Goal: Information Seeking & Learning: Learn about a topic

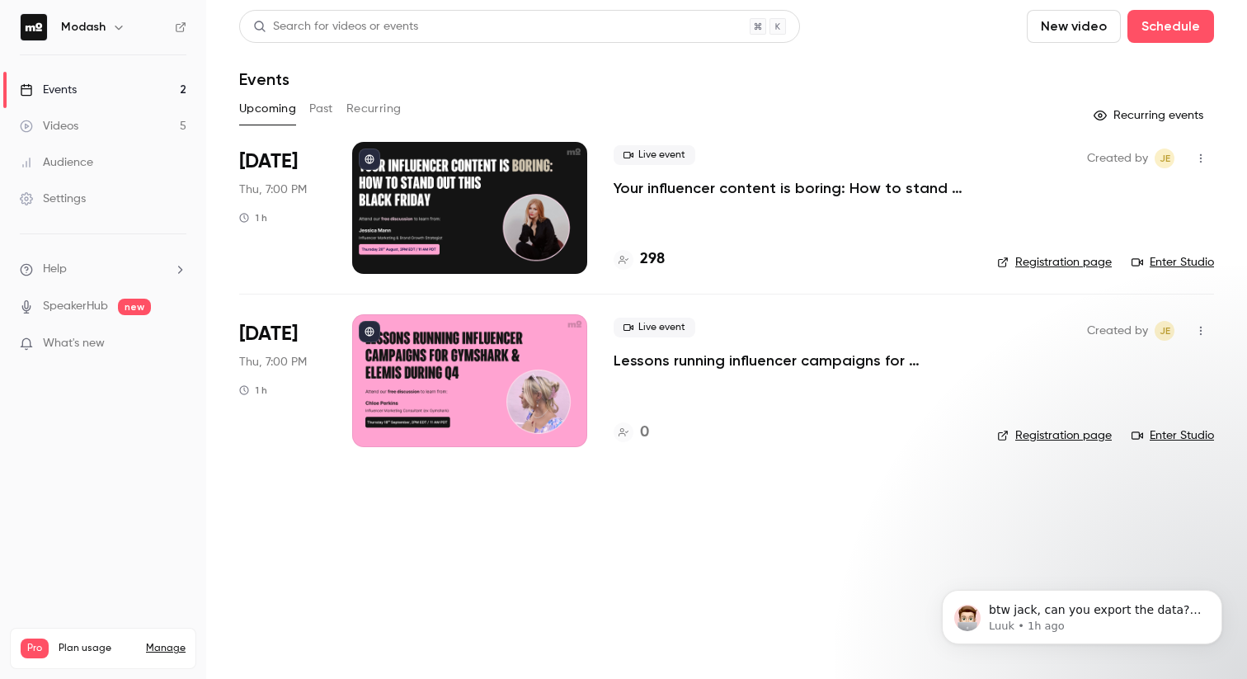
click at [79, 87] on link "Events 2" at bounding box center [103, 90] width 206 height 36
click at [313, 106] on button "Past" at bounding box center [321, 109] width 24 height 26
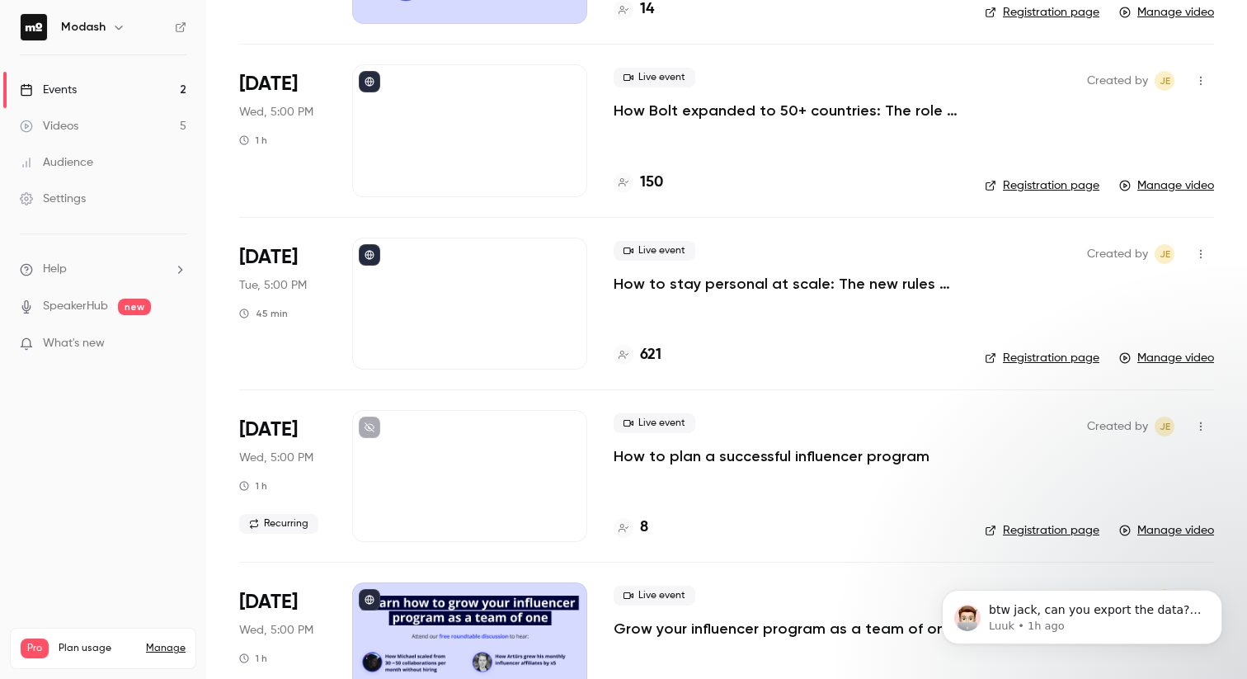
scroll to position [252, 0]
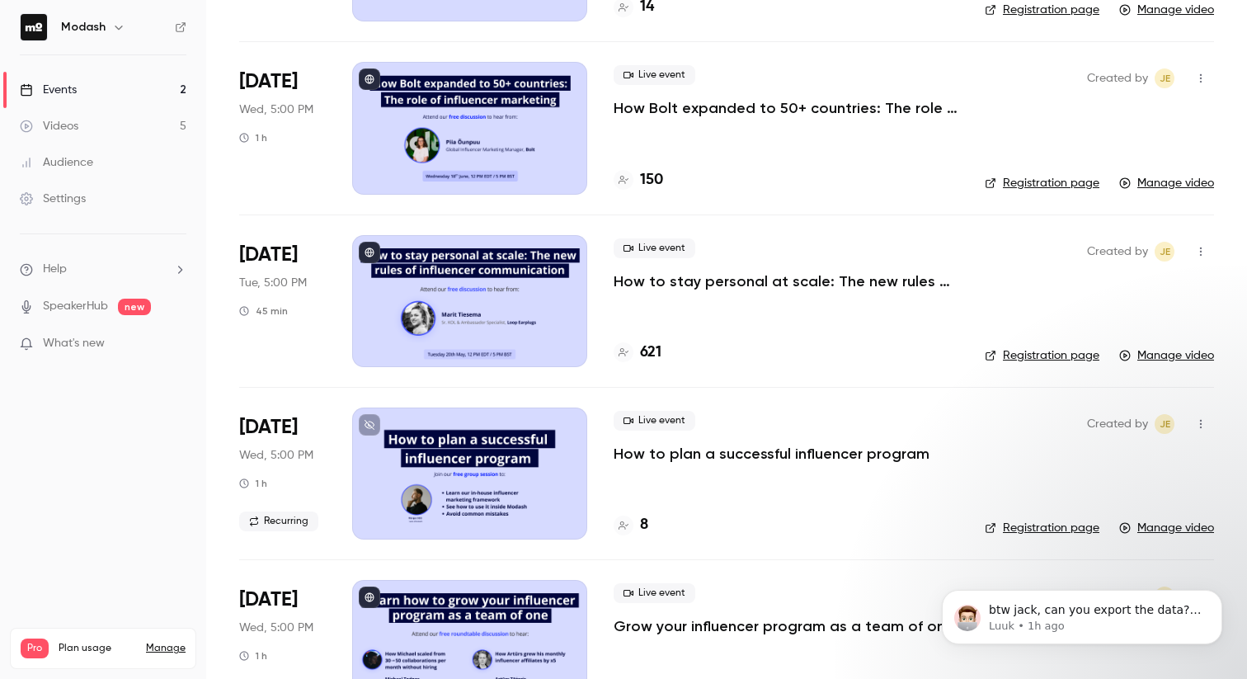
click at [79, 91] on link "Events 2" at bounding box center [103, 90] width 206 height 36
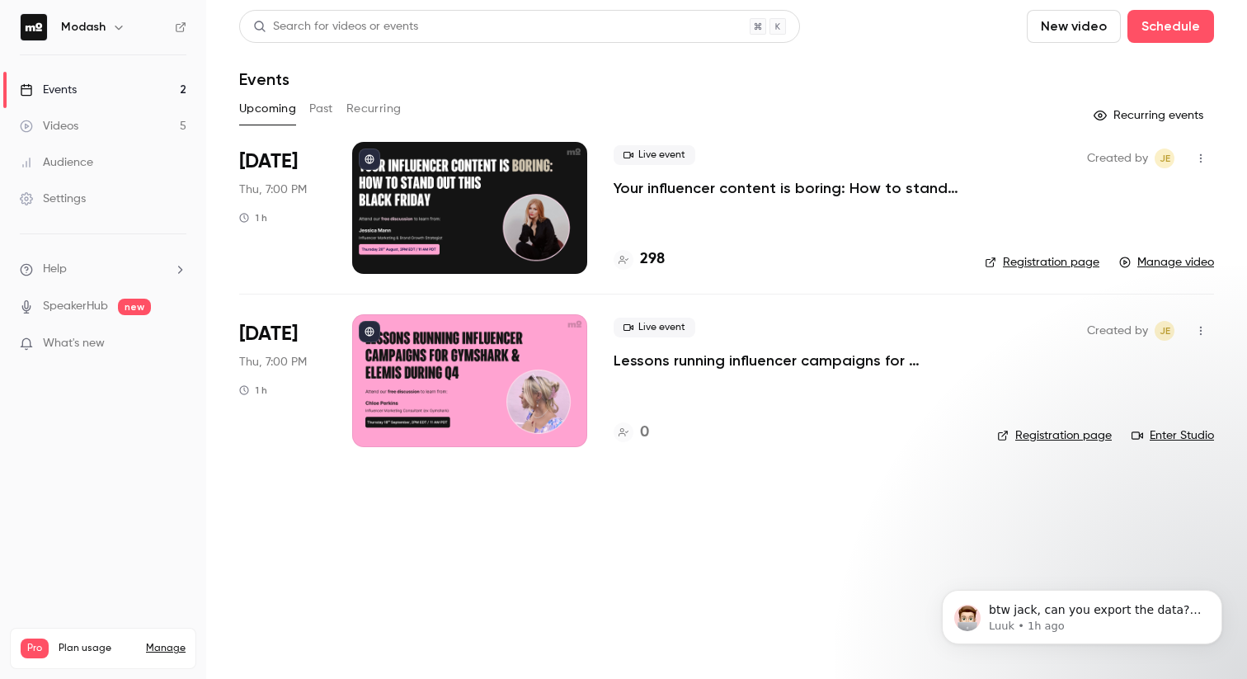
click at [724, 191] on p "Your influencer content is boring: How to stand out this Black Friday" at bounding box center [786, 188] width 345 height 20
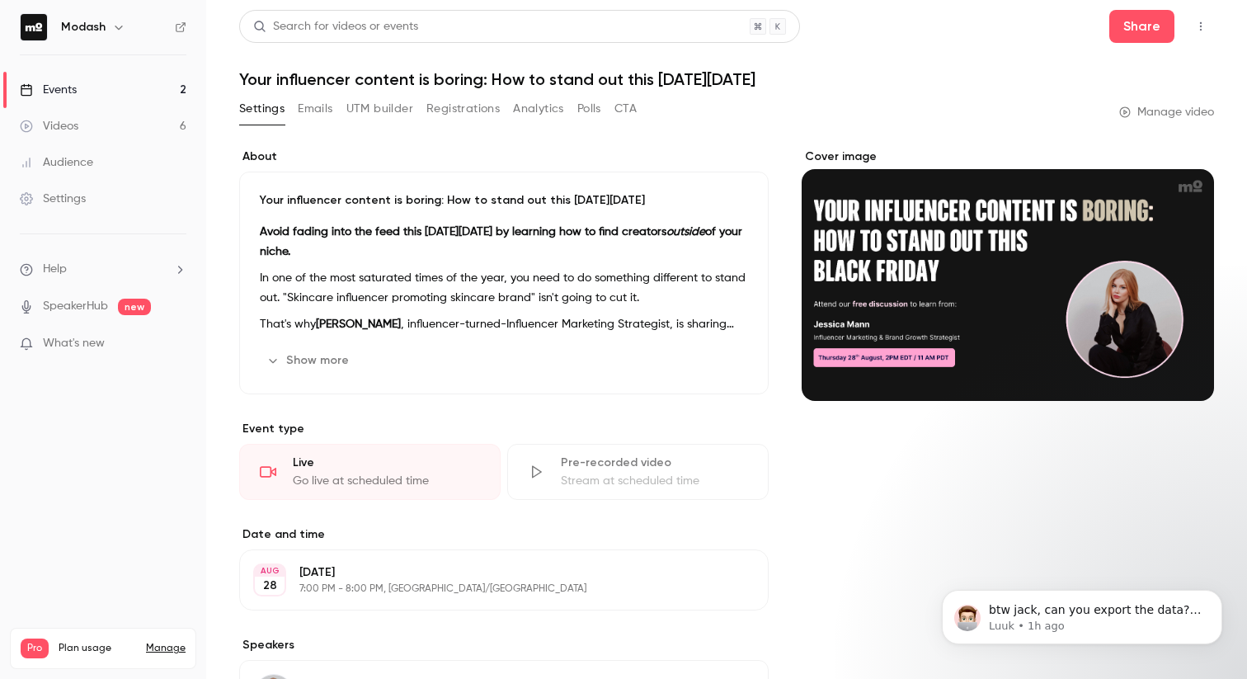
click at [100, 92] on link "Events 2" at bounding box center [103, 90] width 206 height 36
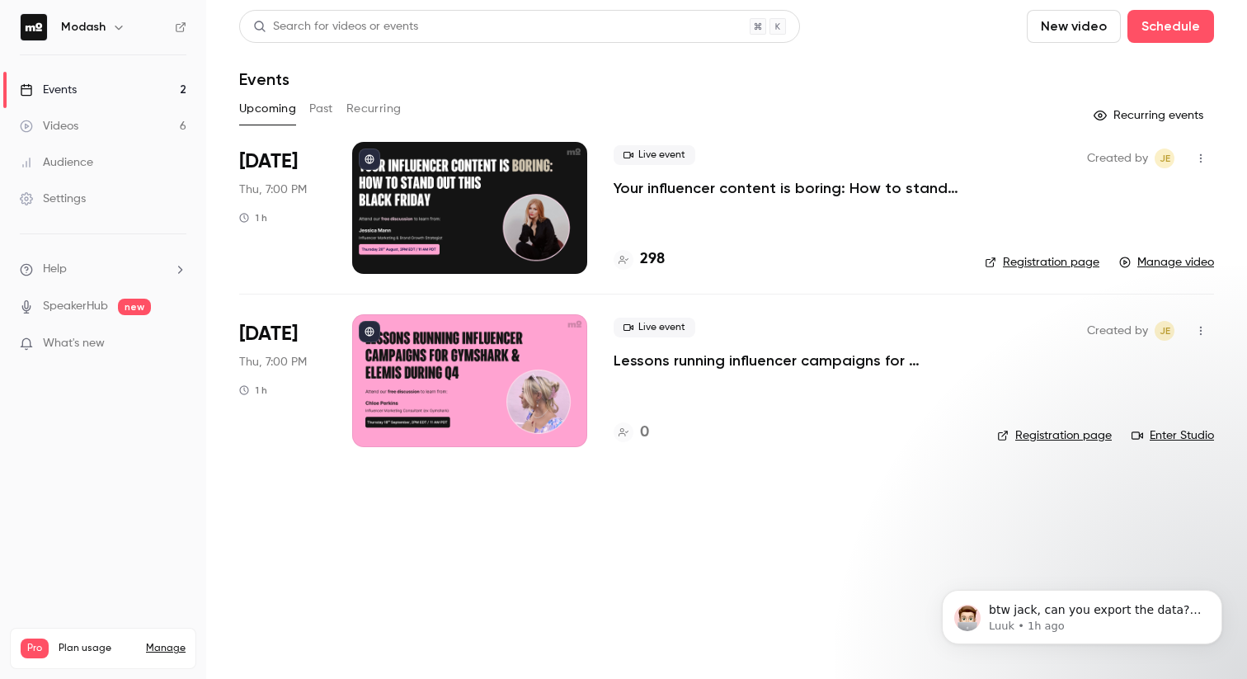
click at [94, 155] on link "Audience" at bounding box center [103, 162] width 206 height 36
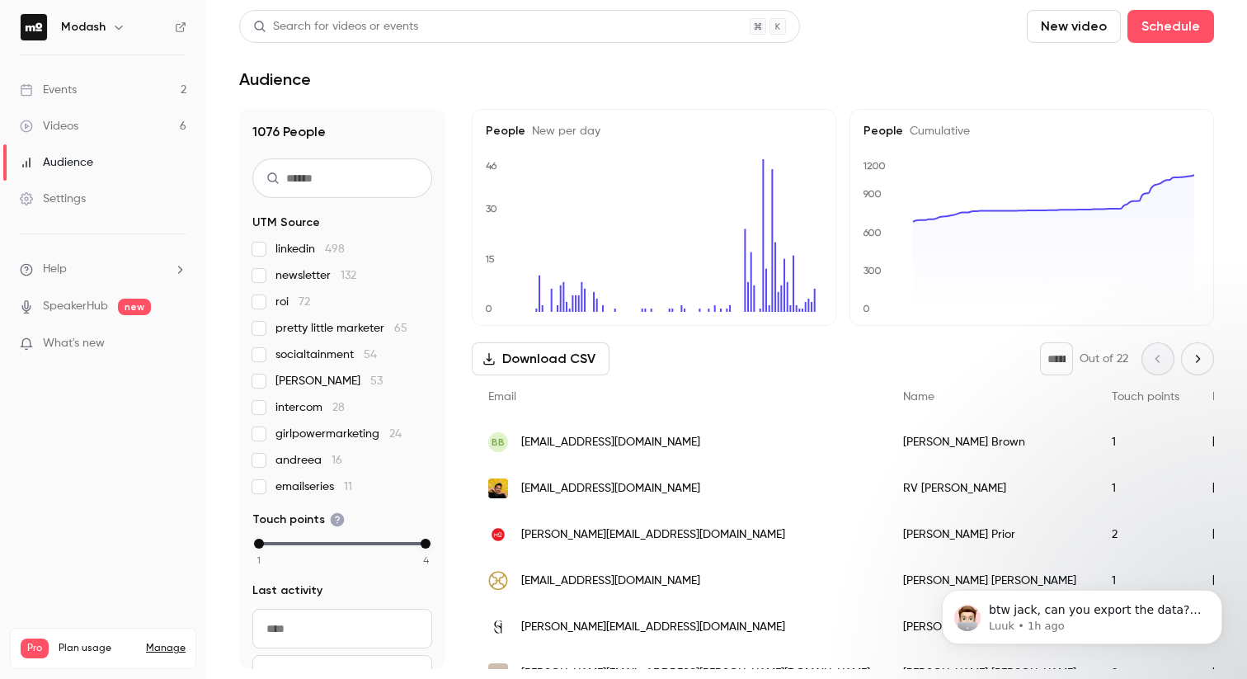
click at [86, 92] on link "Events 2" at bounding box center [103, 90] width 206 height 36
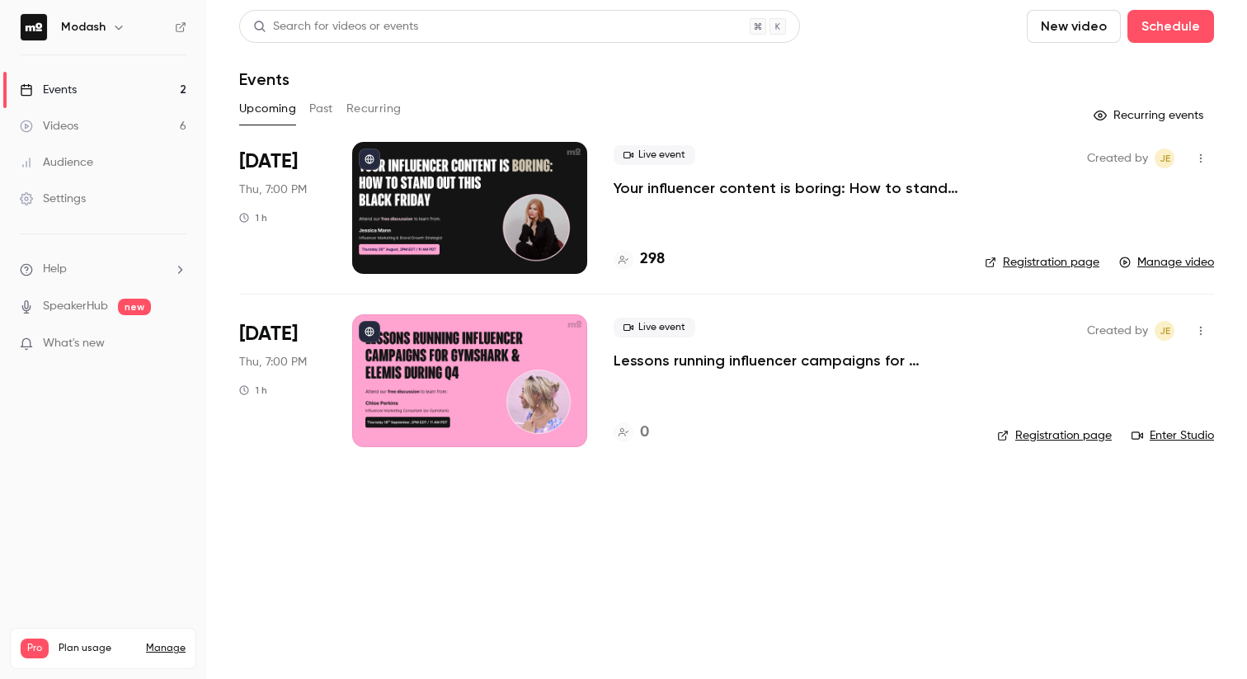
click at [303, 114] on div "Upcoming Past Recurring" at bounding box center [726, 109] width 975 height 26
click at [313, 111] on button "Past" at bounding box center [321, 109] width 24 height 26
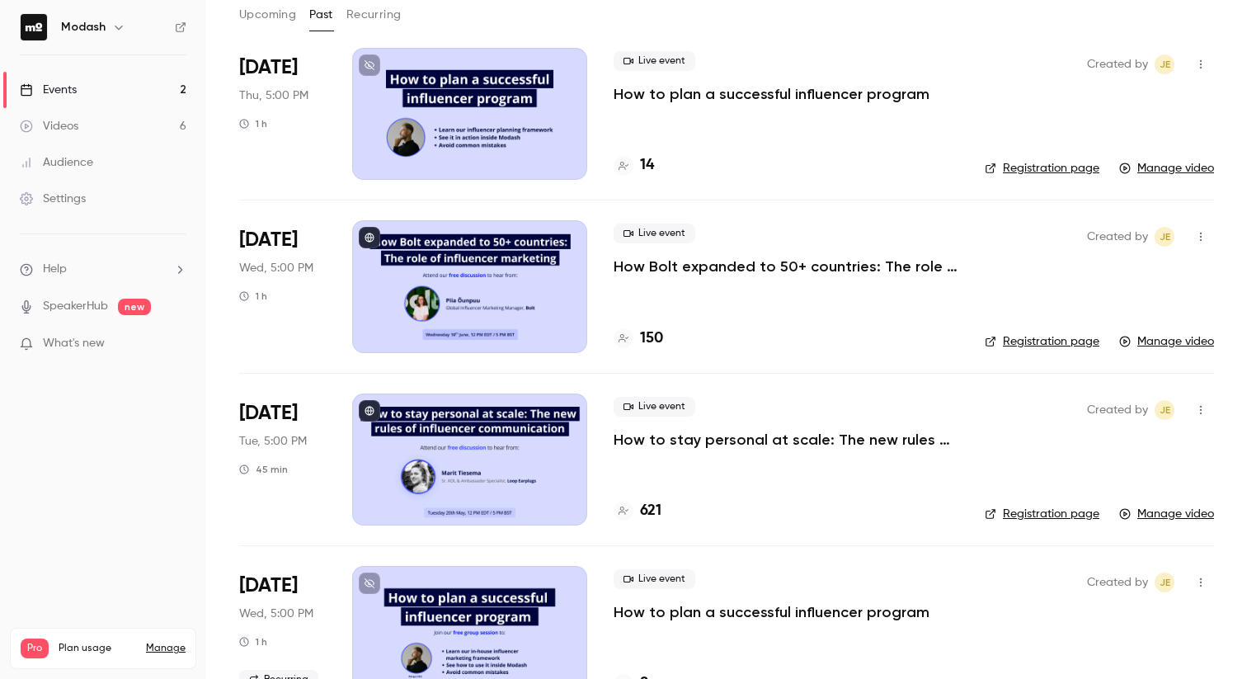
scroll to position [94, 0]
click at [754, 305] on div "Live event How Bolt expanded to 50+ countries: The role of influencer marketing…" at bounding box center [786, 286] width 345 height 132
click at [741, 274] on p "How Bolt expanded to 50+ countries: The role of influencer marketing" at bounding box center [786, 267] width 345 height 20
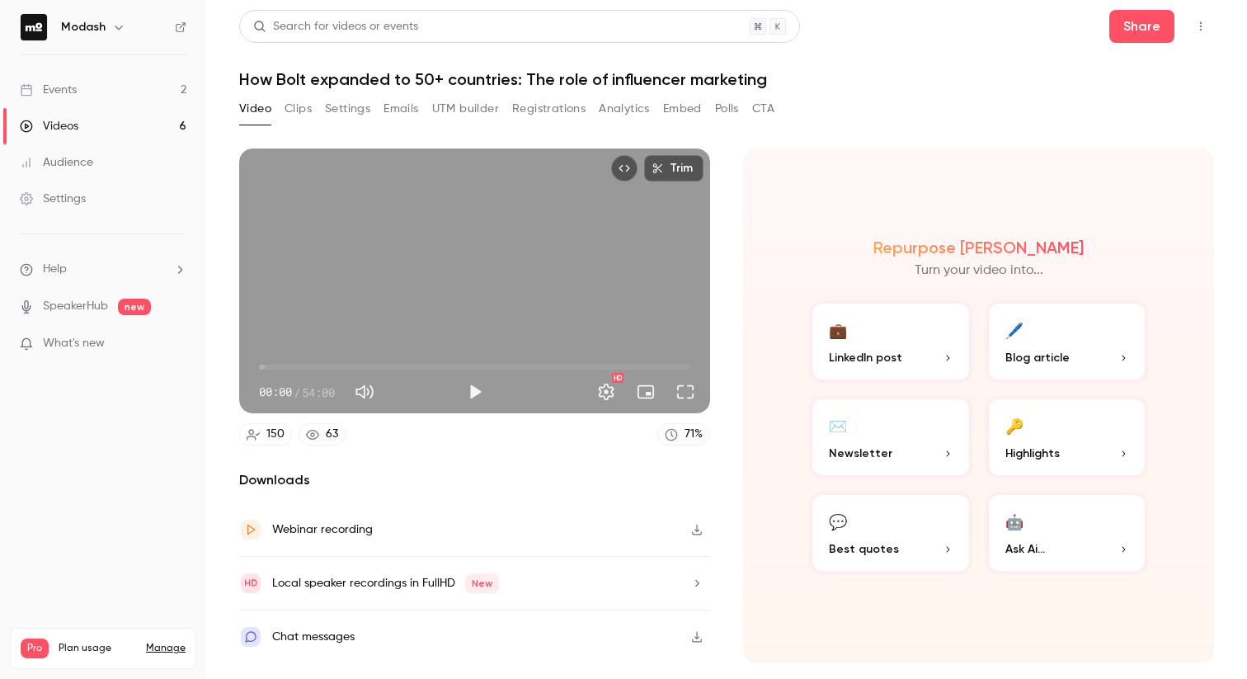
click at [549, 115] on button "Registrations" at bounding box center [548, 109] width 73 height 26
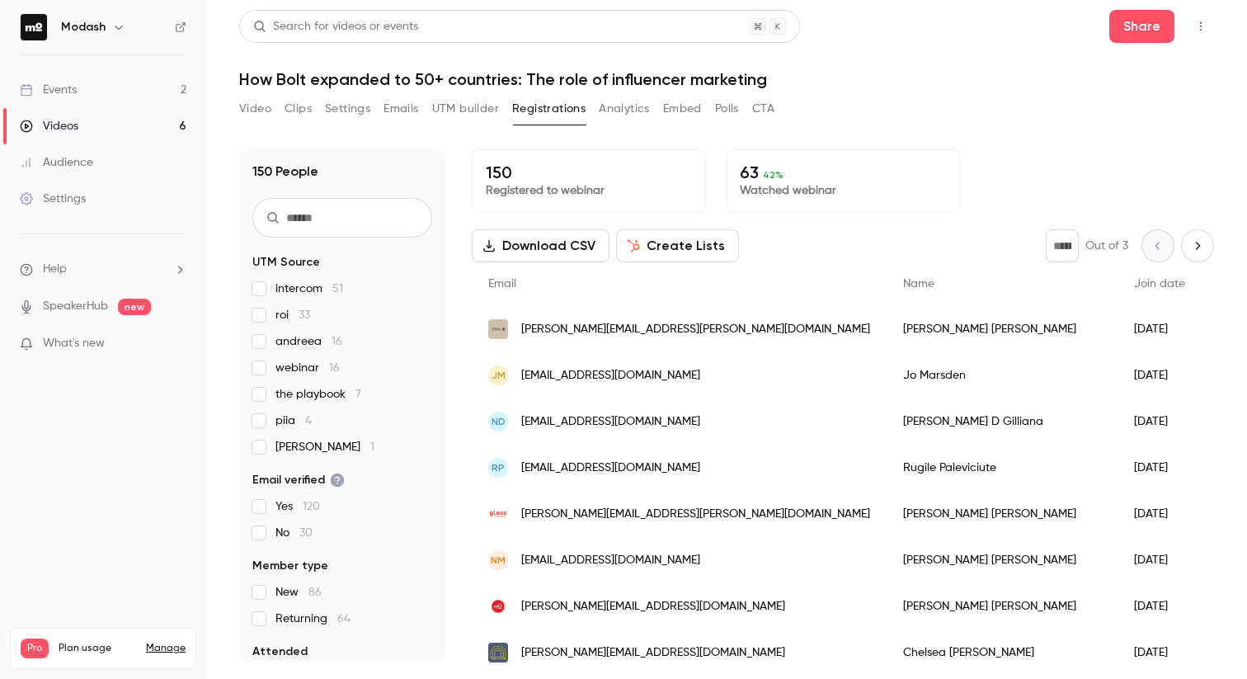
click at [266, 106] on button "Video" at bounding box center [255, 109] width 32 height 26
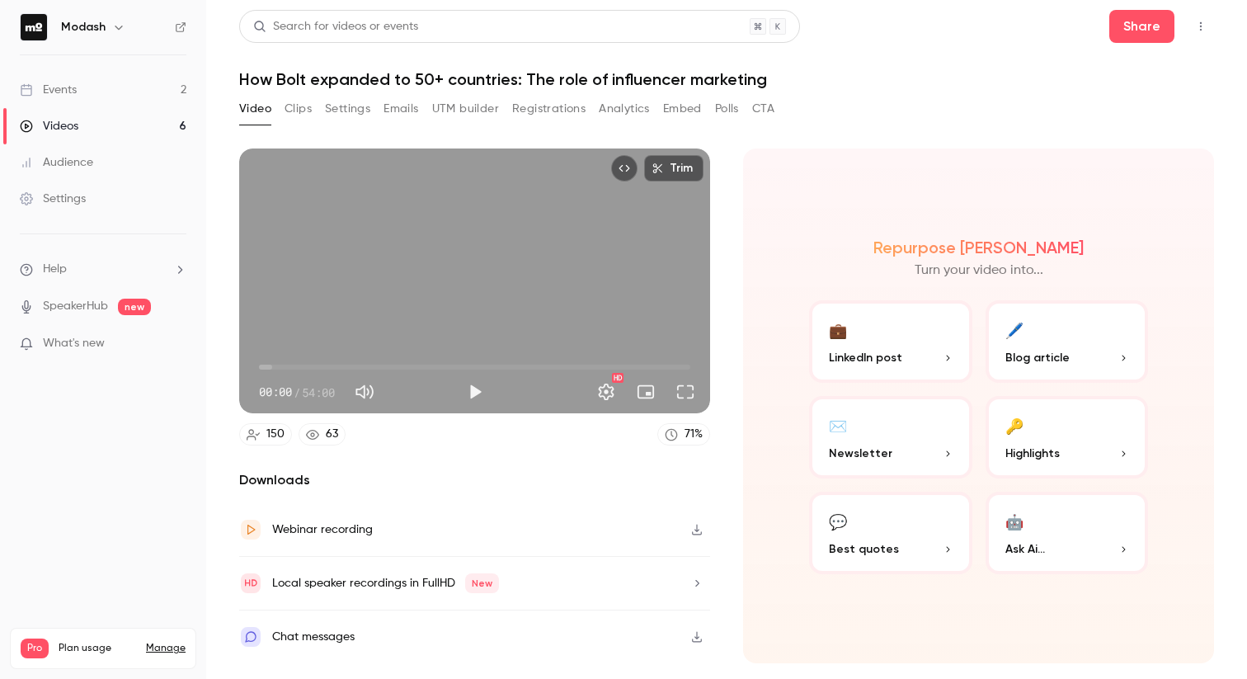
click at [102, 97] on link "Events 2" at bounding box center [103, 90] width 206 height 36
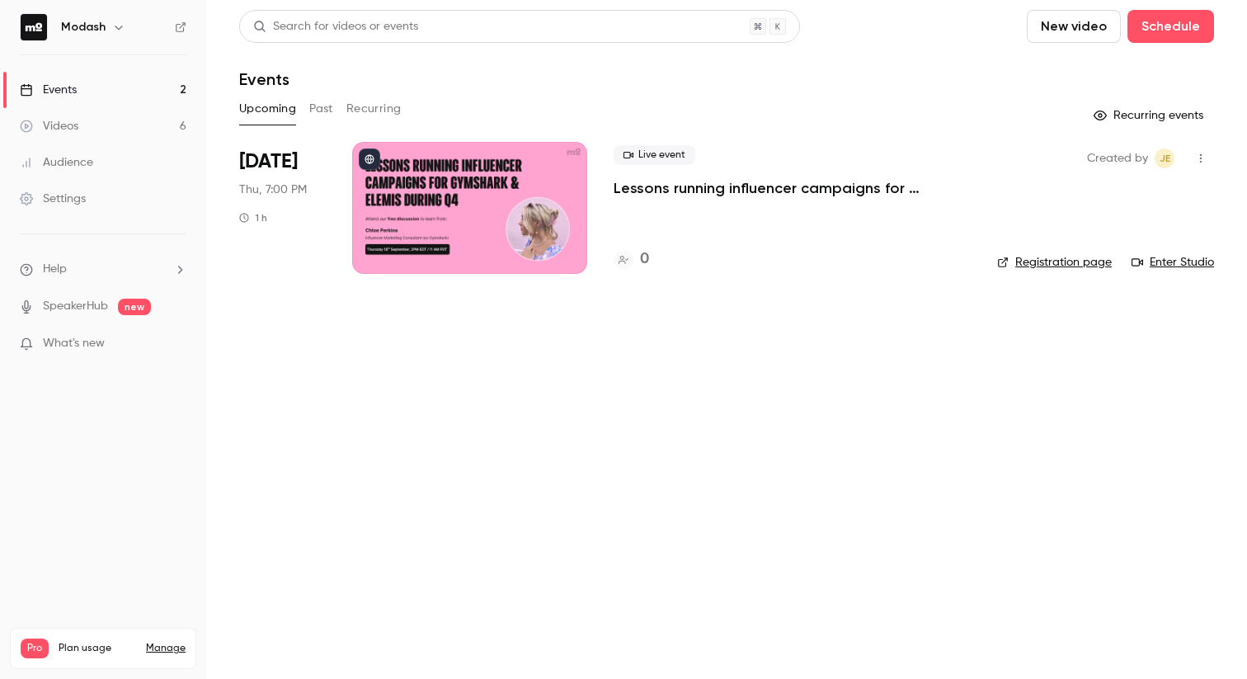
click at [312, 108] on button "Past" at bounding box center [321, 109] width 24 height 26
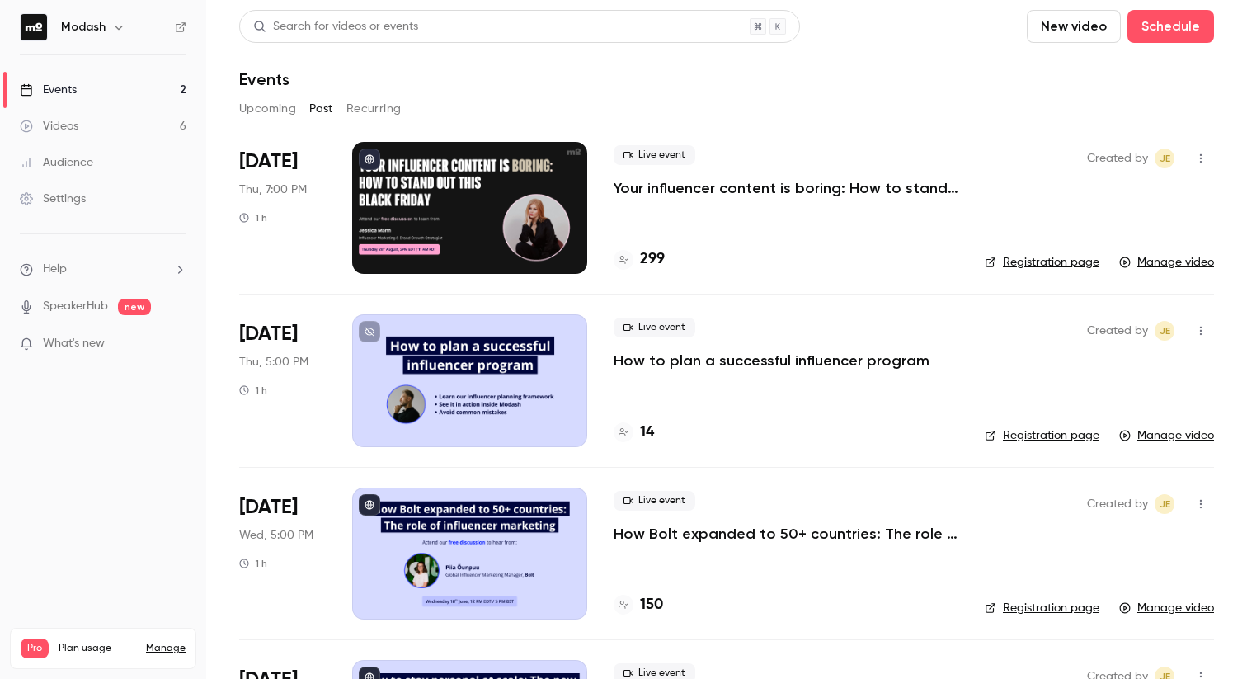
click at [629, 264] on div at bounding box center [624, 260] width 20 height 20
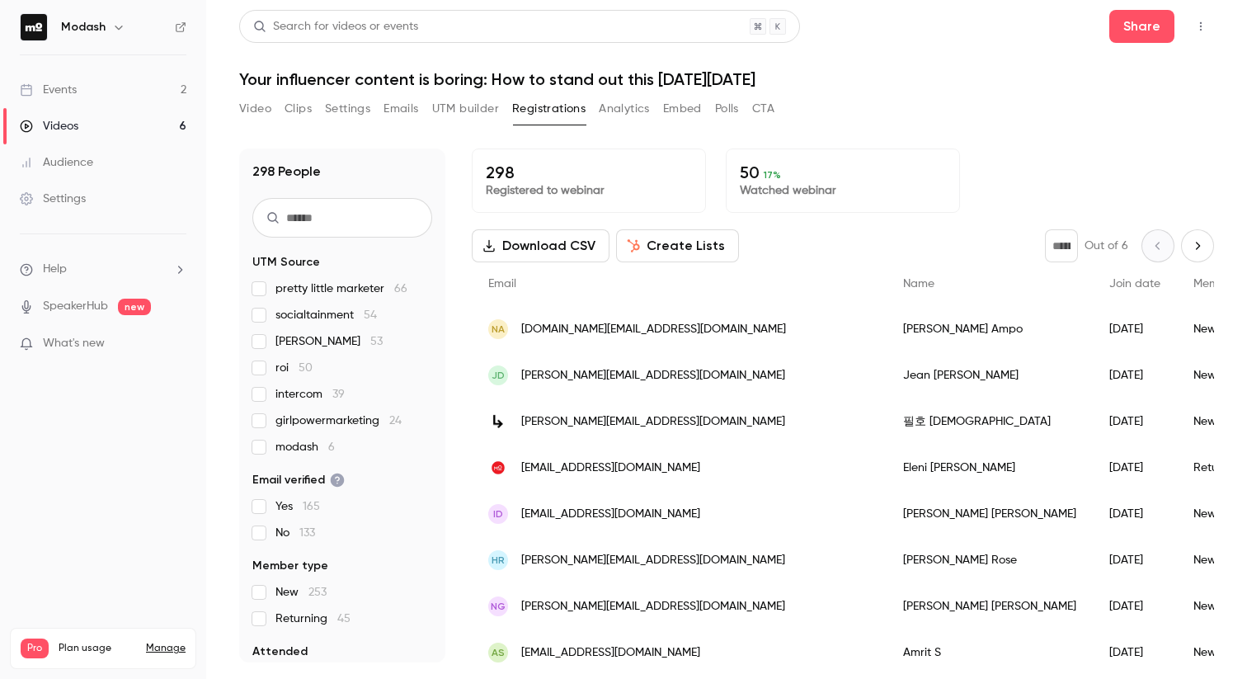
click at [116, 81] on link "Events 2" at bounding box center [103, 90] width 206 height 36
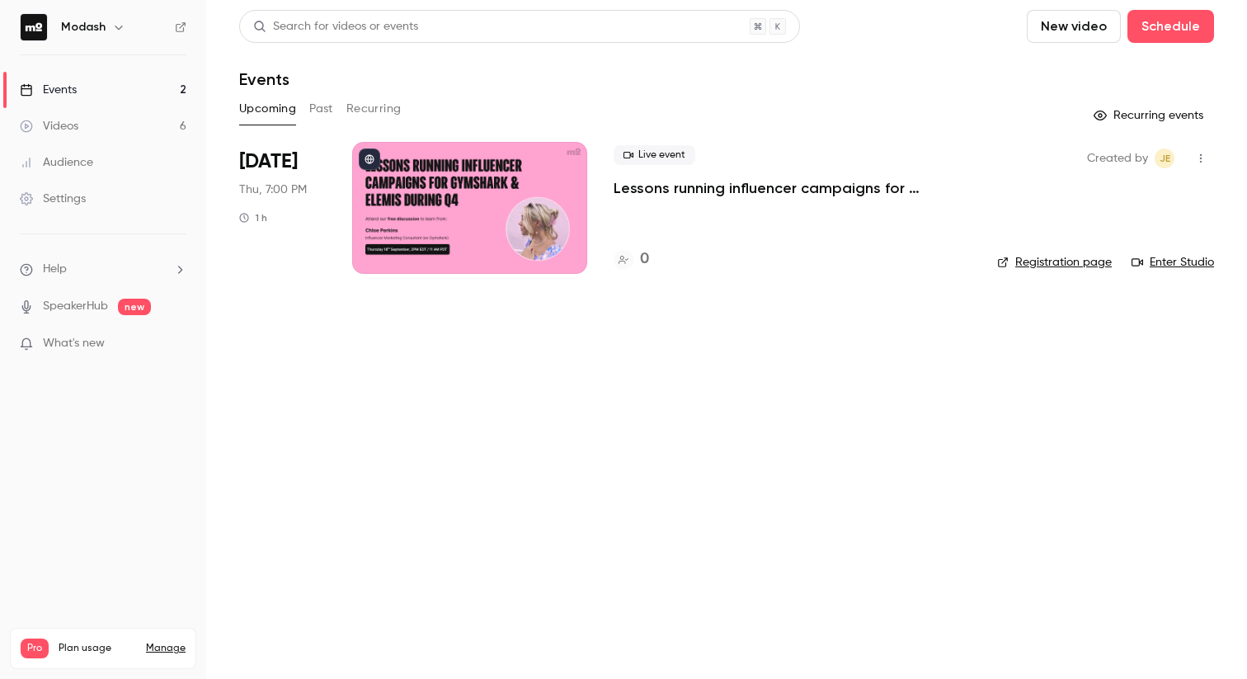
click at [328, 107] on button "Past" at bounding box center [321, 109] width 24 height 26
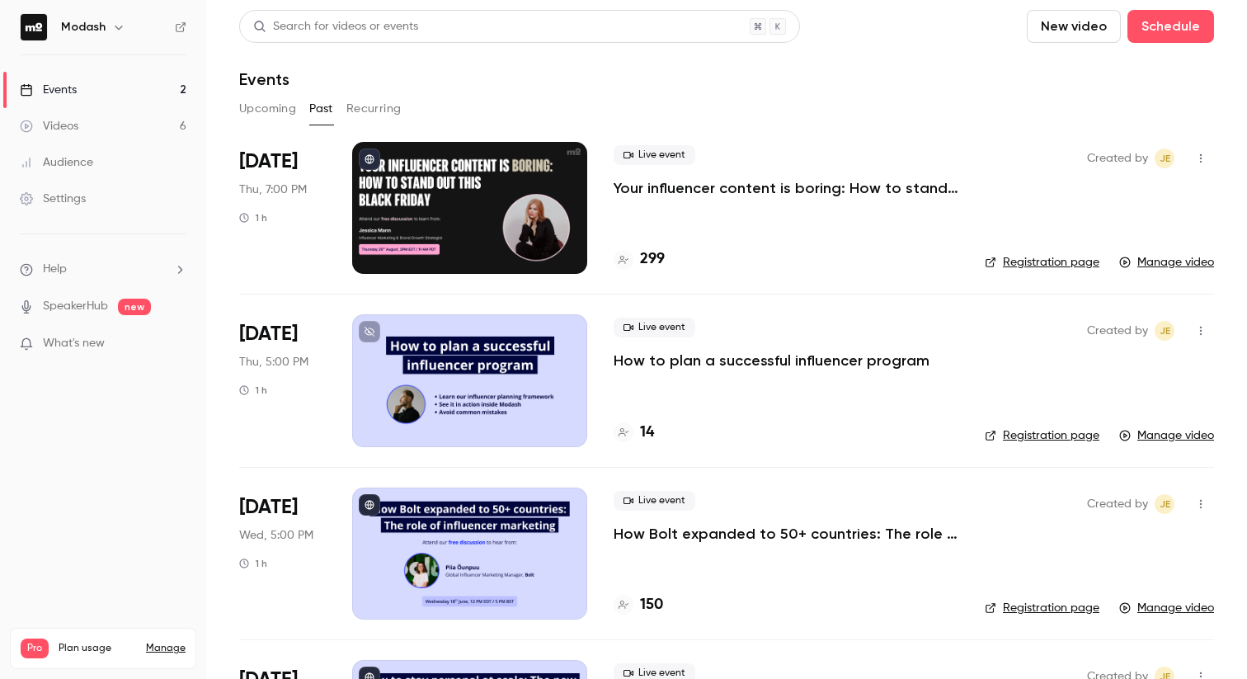
click at [742, 186] on p "Your influencer content is boring: How to stand out this Black Friday" at bounding box center [786, 188] width 345 height 20
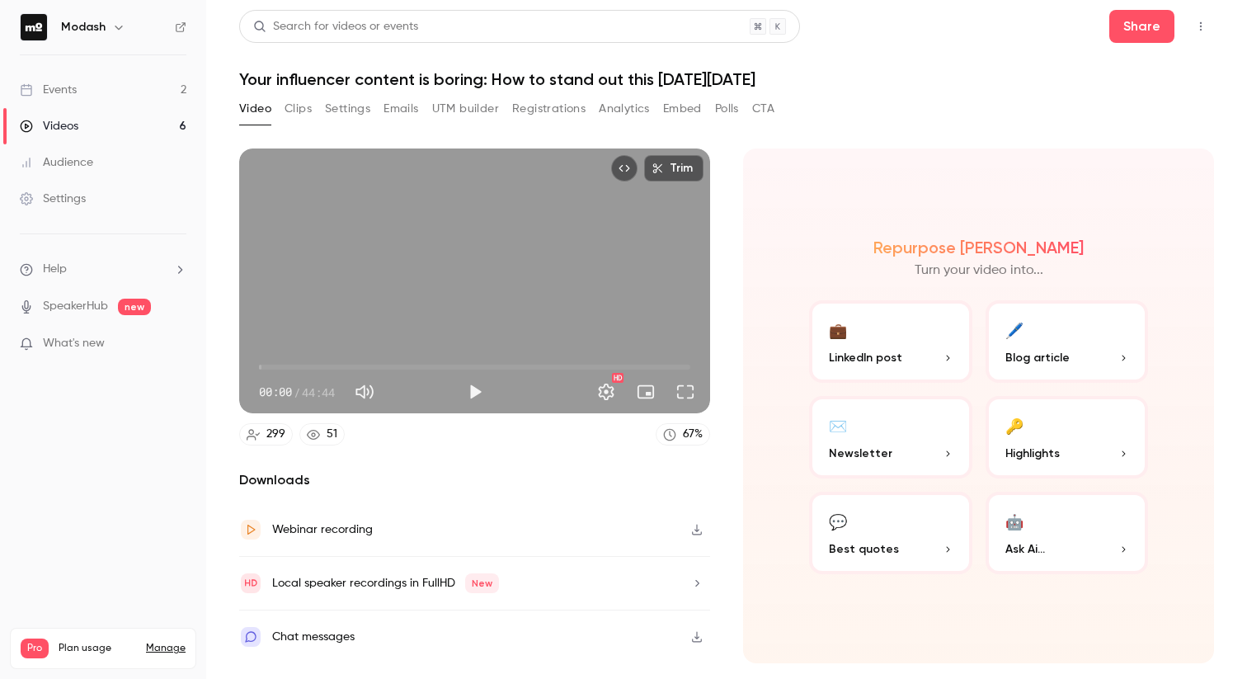
click at [637, 113] on button "Analytics" at bounding box center [624, 109] width 51 height 26
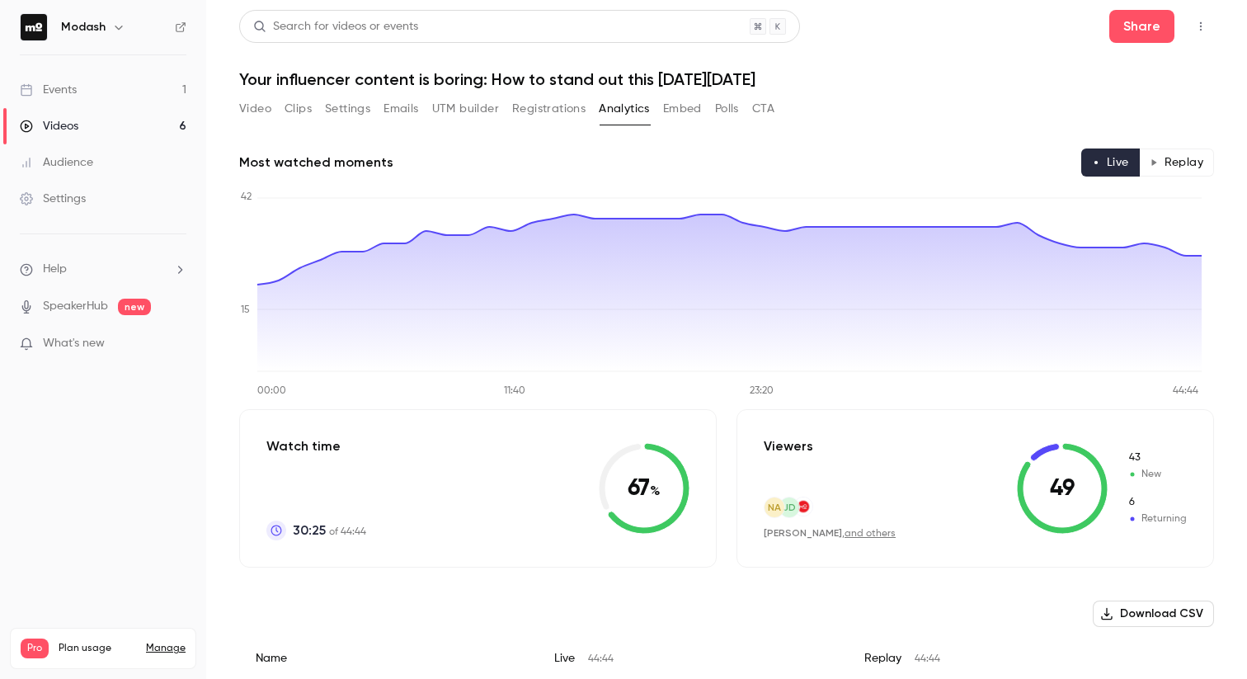
click at [1162, 166] on button "Replay" at bounding box center [1176, 162] width 75 height 28
click at [1187, 168] on button "Replay" at bounding box center [1176, 162] width 75 height 28
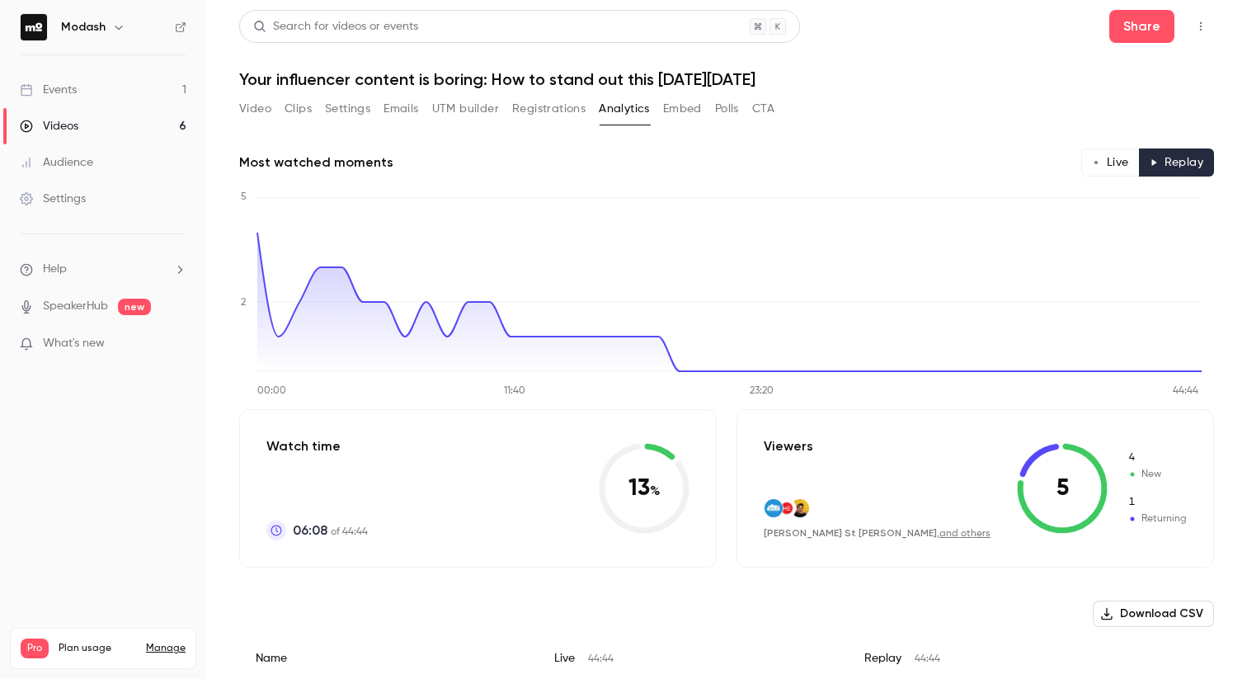
click at [163, 109] on link "Videos 6" at bounding box center [103, 126] width 206 height 36
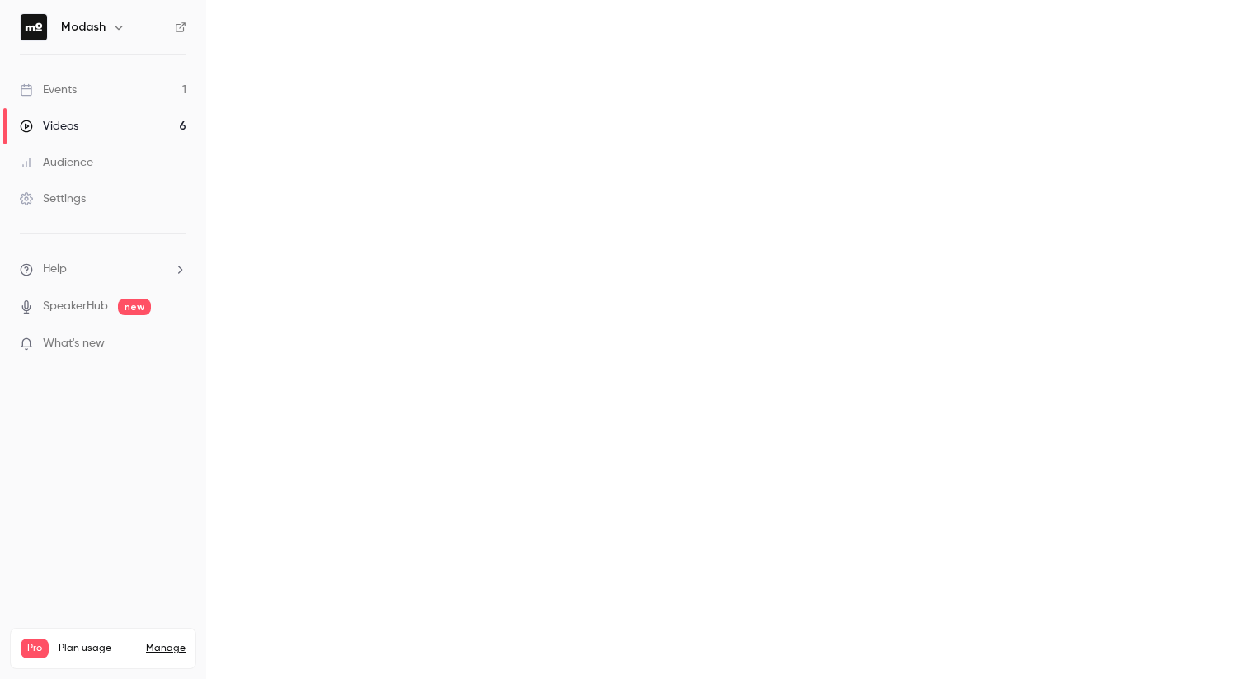
click at [161, 97] on link "Events 1" at bounding box center [103, 90] width 206 height 36
click at [64, 83] on div "Events" at bounding box center [48, 90] width 57 height 16
click at [113, 87] on link "Events 1" at bounding box center [103, 90] width 206 height 36
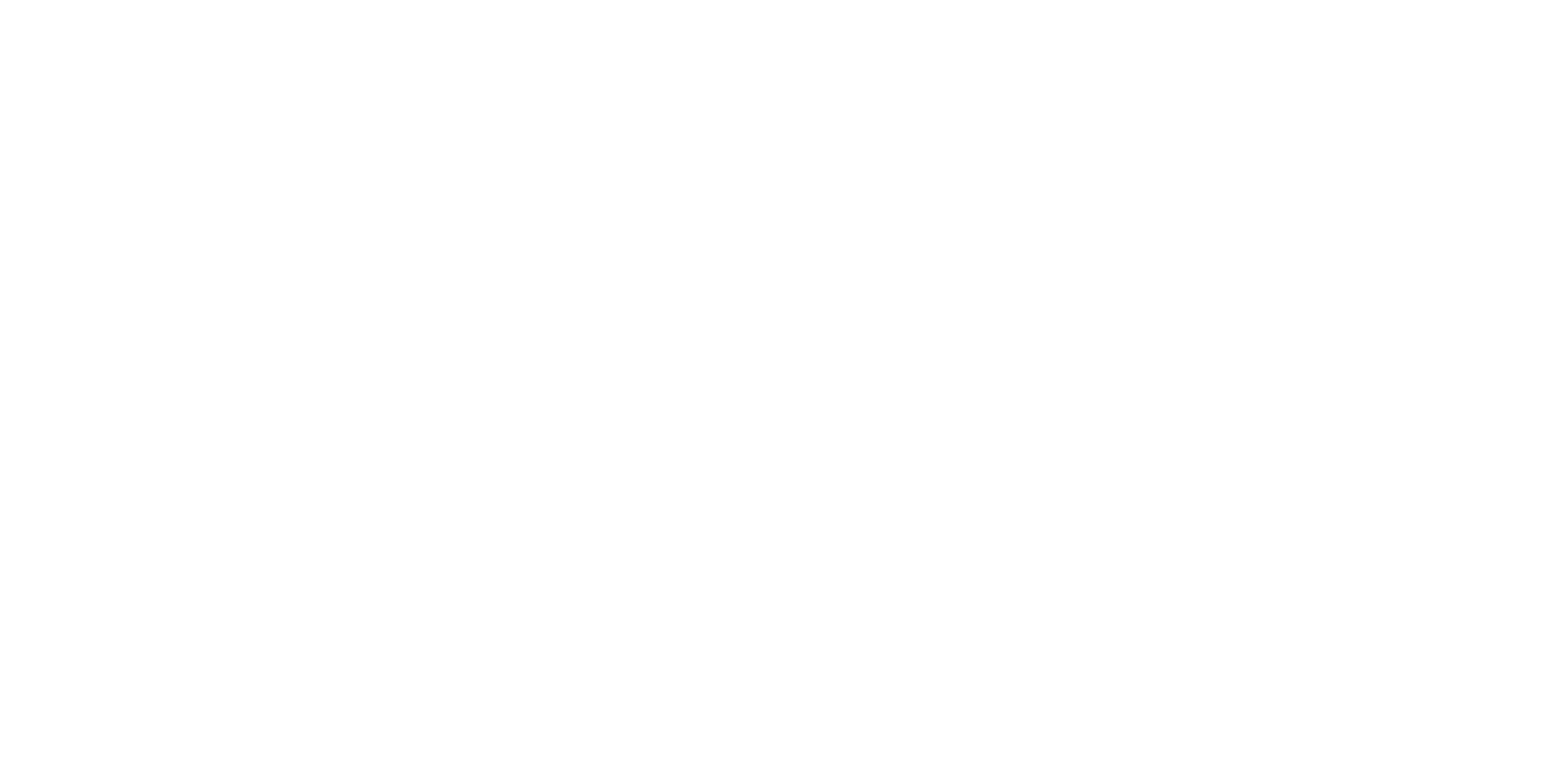
click at [253, 0] on html at bounding box center [784, 0] width 1568 height 0
